Goal: Information Seeking & Learning: Learn about a topic

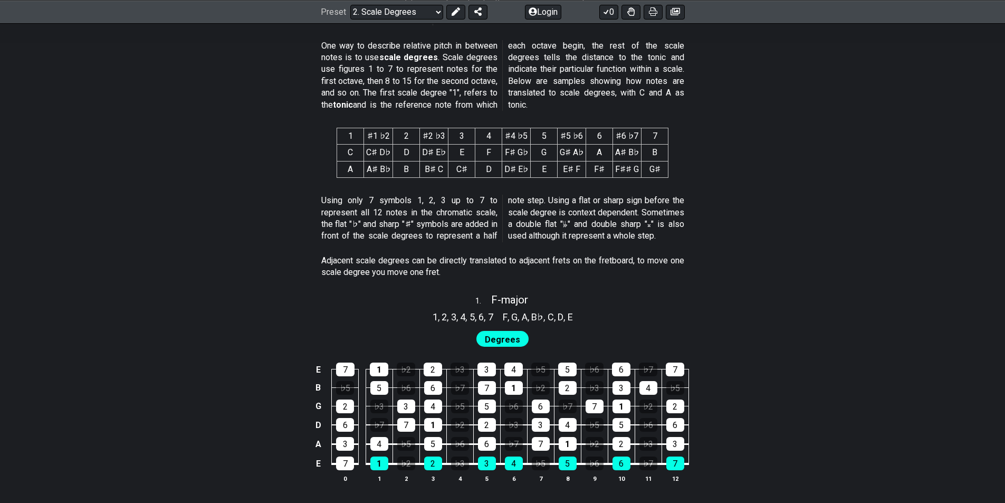
scroll to position [440, 0]
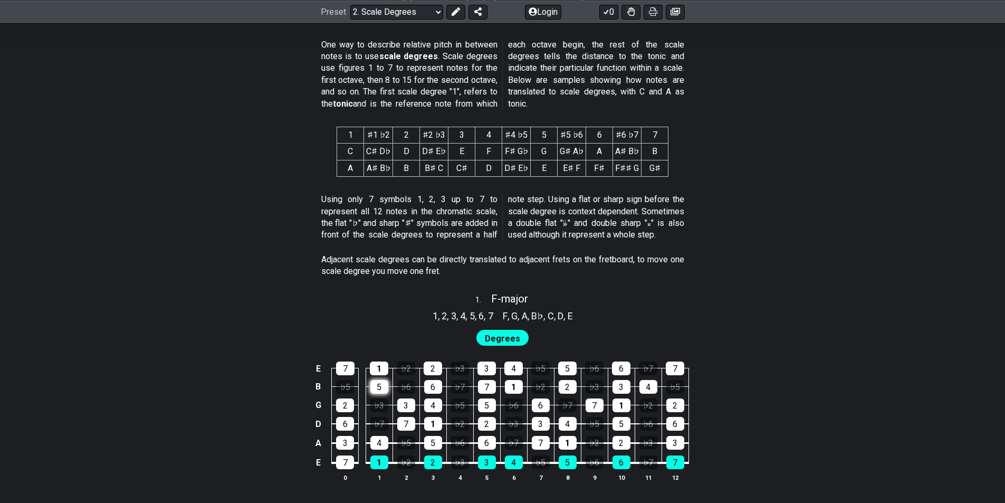
click at [379, 385] on div "5" at bounding box center [379, 387] width 18 height 14
click at [381, 384] on div "5" at bounding box center [379, 387] width 18 height 14
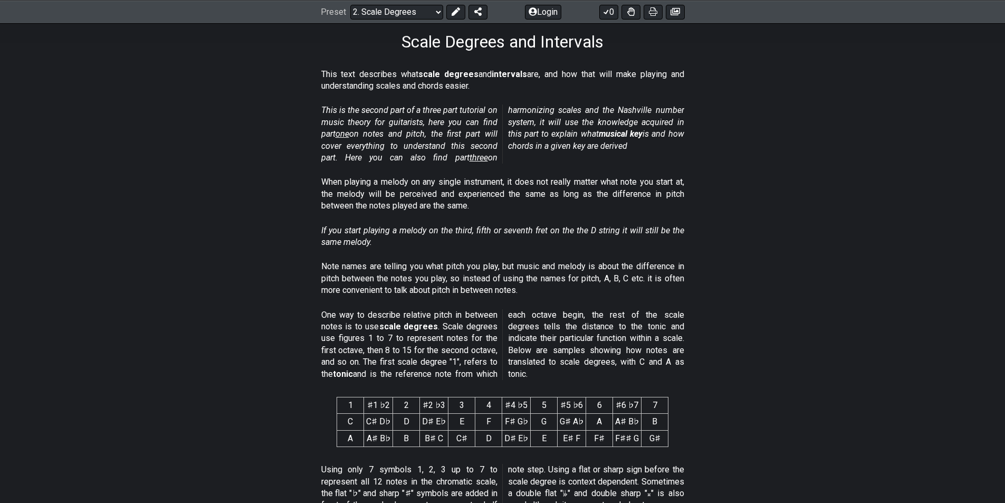
scroll to position [180, 0]
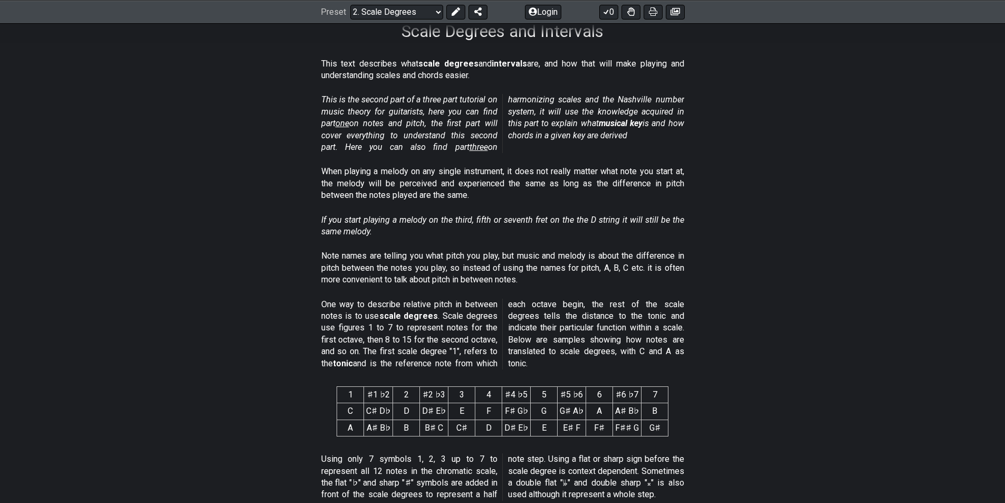
drag, startPoint x: 309, startPoint y: 56, endPoint x: 444, endPoint y: 58, distance: 135.0
click at [441, 55] on section "This text describes what scale degrees and intervals are, and how that will mak…" at bounding box center [502, 72] width 823 height 36
drag, startPoint x: 467, startPoint y: 68, endPoint x: 532, endPoint y: 62, distance: 65.7
click at [532, 62] on p "This text describes what scale degrees and intervals are, and how that will mak…" at bounding box center [502, 70] width 363 height 24
drag, startPoint x: 327, startPoint y: 97, endPoint x: 435, endPoint y: 96, distance: 107.6
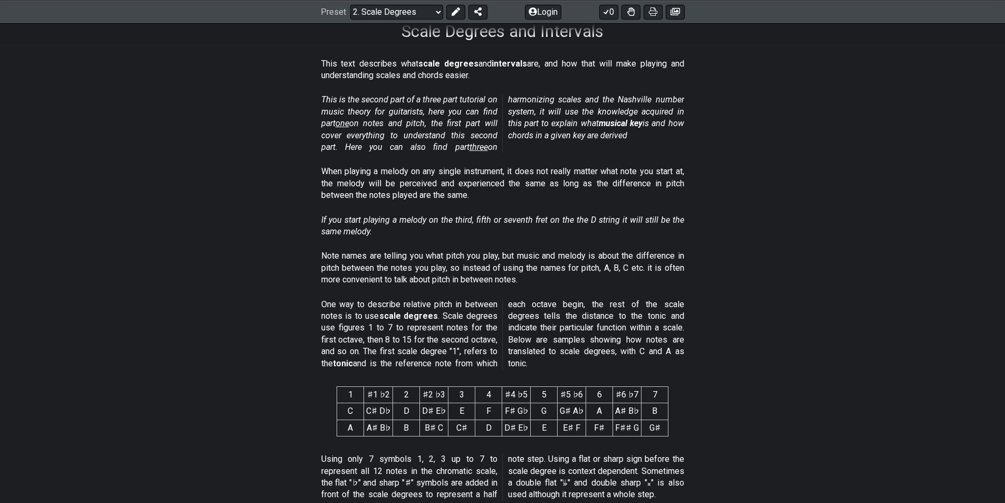
click at [432, 96] on em "This is the second part of a three part tutorial on music theory for guitarists…" at bounding box center [502, 122] width 363 height 57
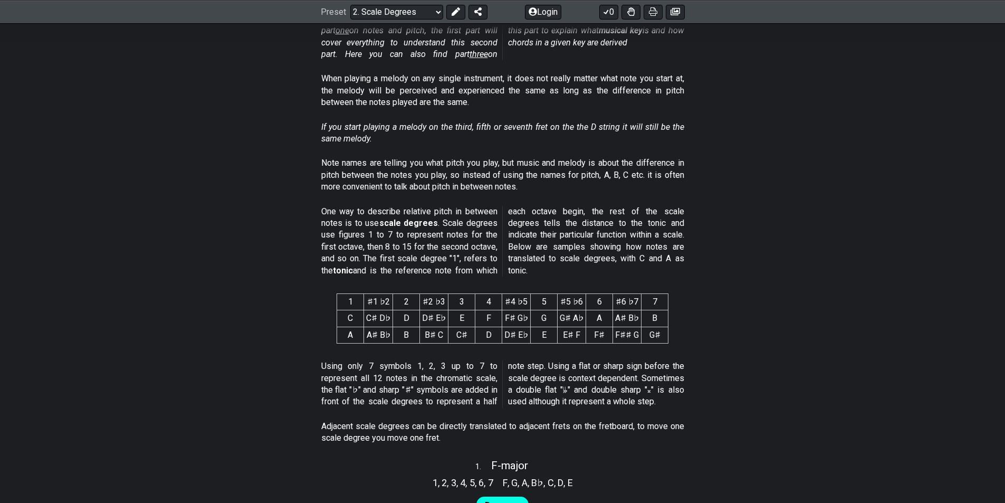
scroll to position [274, 0]
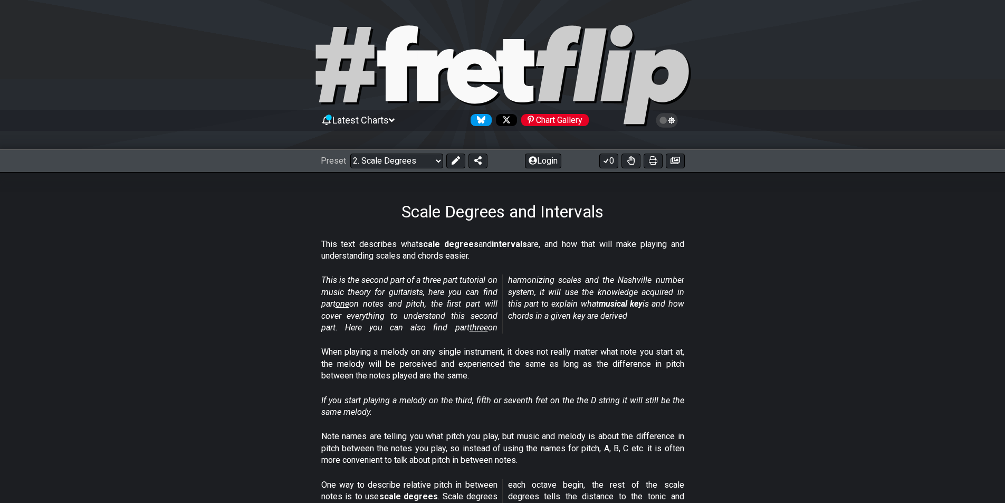
drag, startPoint x: 510, startPoint y: 275, endPoint x: 577, endPoint y: 293, distance: 69.3
click at [577, 293] on em "This is the second part of a three part tutorial on music theory for guitarists…" at bounding box center [502, 303] width 363 height 57
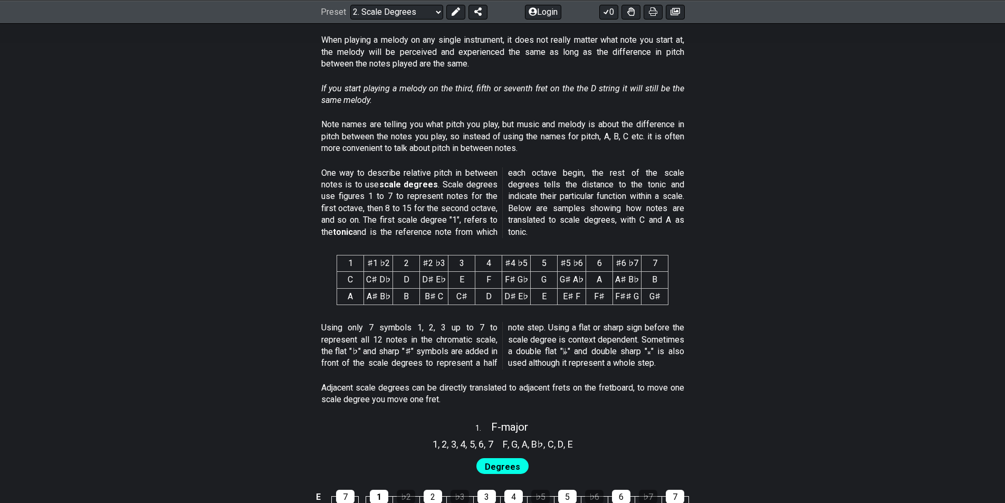
scroll to position [313, 0]
click at [502, 458] on span "Degrees" at bounding box center [502, 464] width 35 height 15
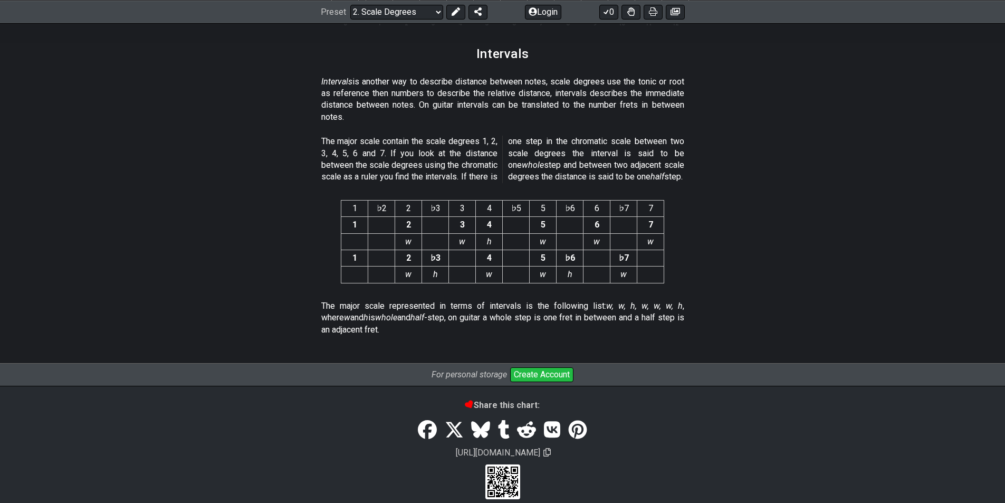
scroll to position [1548, 0]
